Goal: Find specific page/section: Find specific page/section

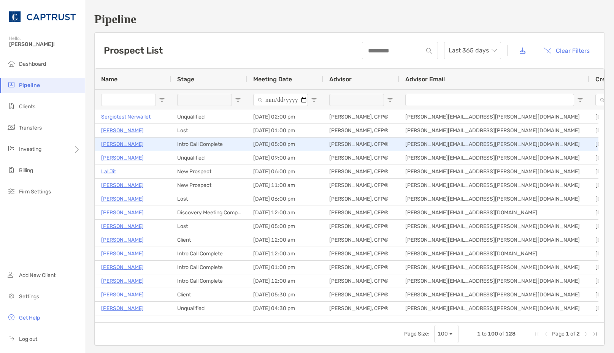
click at [116, 145] on p "Walter Srsich" at bounding box center [122, 145] width 43 height 10
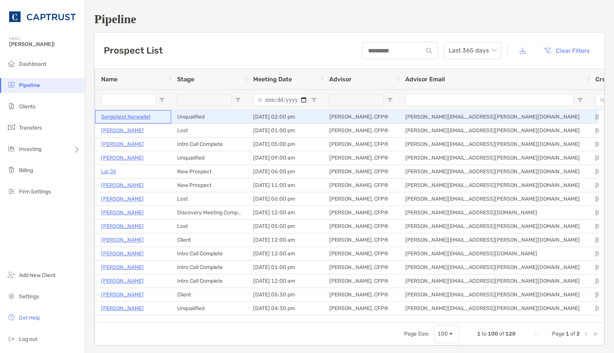
click at [132, 117] on p "Sergiotest Nerwallet" at bounding box center [125, 117] width 49 height 10
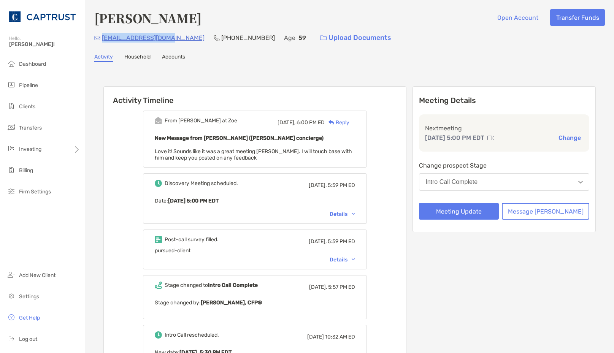
click at [104, 40] on div "waldor9765@gmail.com (484) 225-5598 Age 59 Upload Documents" at bounding box center [349, 38] width 511 height 16
drag, startPoint x: 104, startPoint y: 40, endPoint x: 106, endPoint y: 36, distance: 4.1
